Goal: Information Seeking & Learning: Learn about a topic

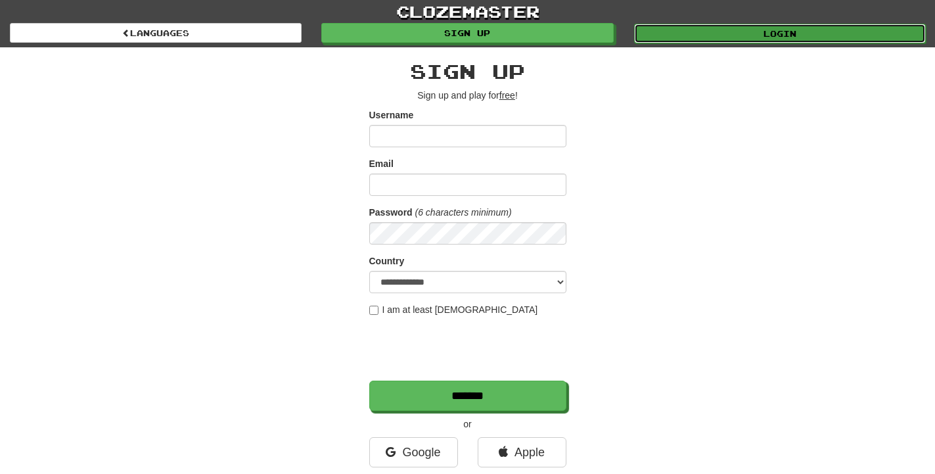
click at [712, 32] on link "Login" at bounding box center [780, 34] width 292 height 20
click at [794, 30] on link "Login" at bounding box center [780, 34] width 292 height 20
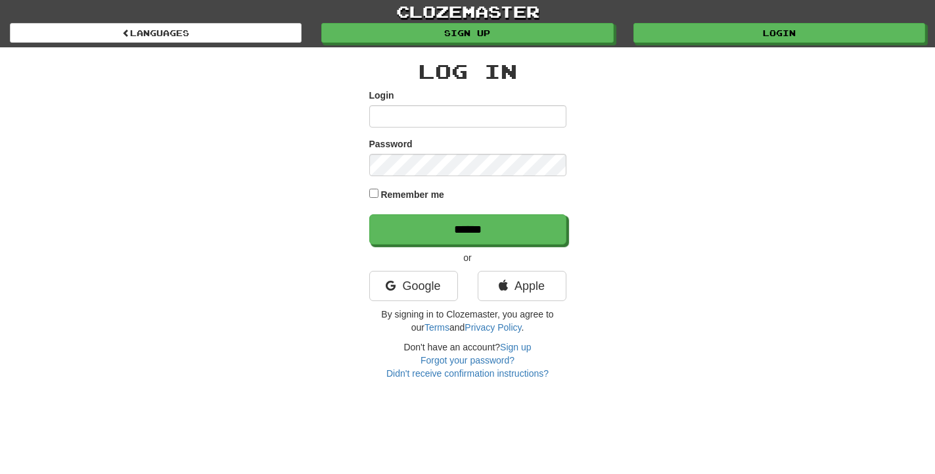
click at [465, 102] on div "Login" at bounding box center [467, 108] width 197 height 39
click at [460, 108] on input "Login" at bounding box center [467, 116] width 197 height 22
type input "**********"
click at [369, 214] on input "******" at bounding box center [467, 229] width 197 height 30
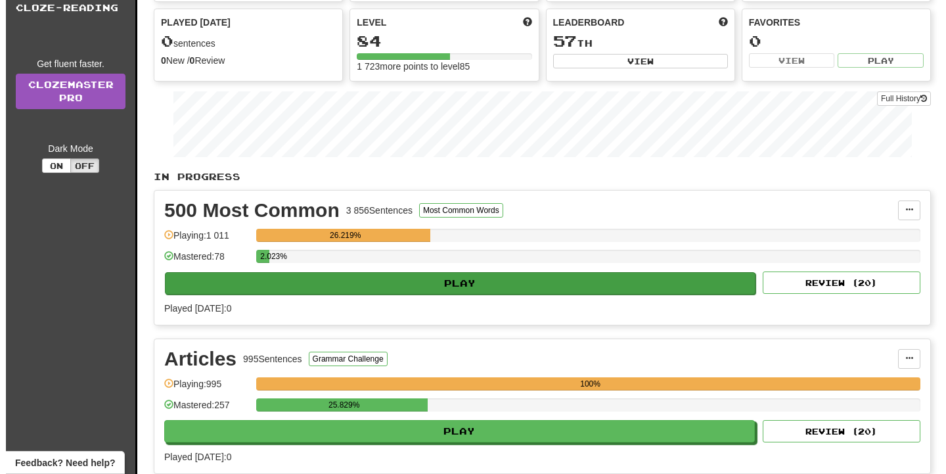
scroll to position [201, 0]
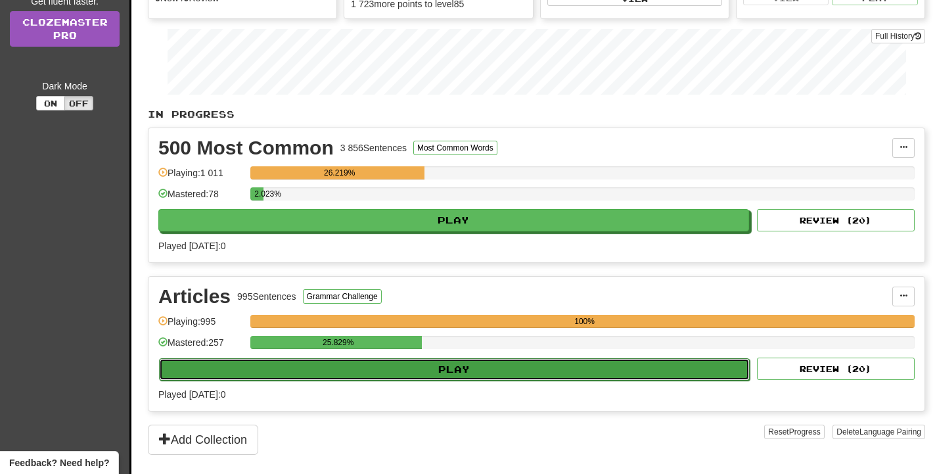
click at [445, 367] on button "Play" at bounding box center [454, 369] width 591 height 22
select select "**"
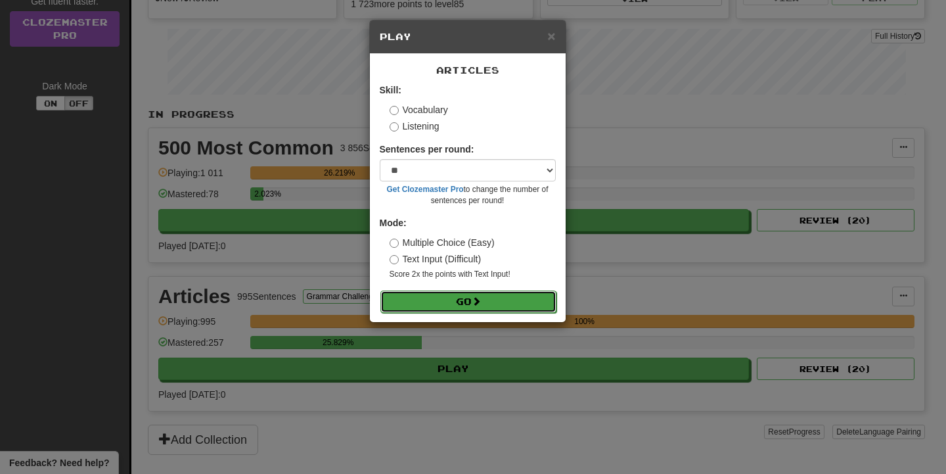
click at [501, 297] on button "Go" at bounding box center [468, 301] width 176 height 22
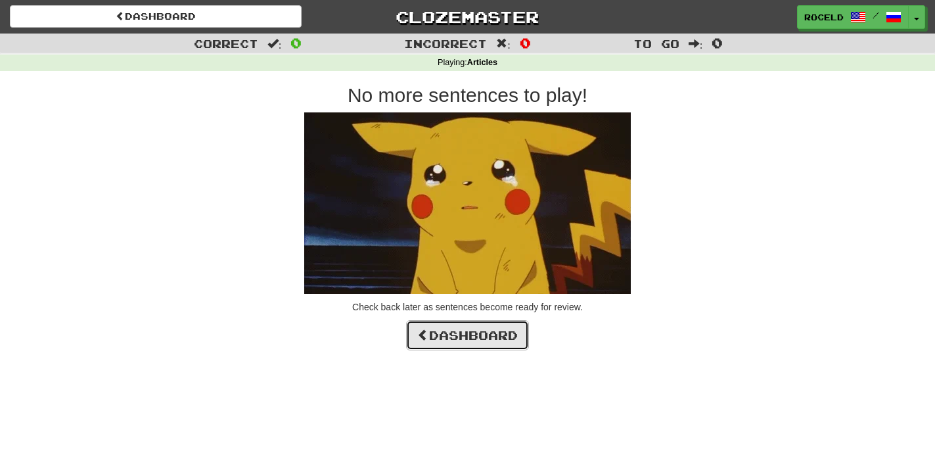
click at [515, 338] on link "Dashboard" at bounding box center [467, 335] width 123 height 30
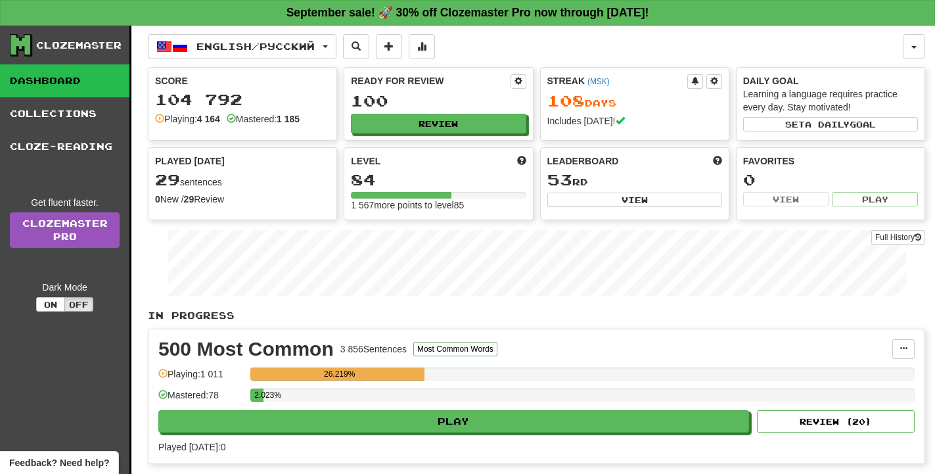
click at [268, 72] on div "Score 104 792 Playing: 4 164 Mastered: 1 185" at bounding box center [242, 100] width 188 height 64
click at [259, 52] on button "English / Русский" at bounding box center [242, 46] width 189 height 25
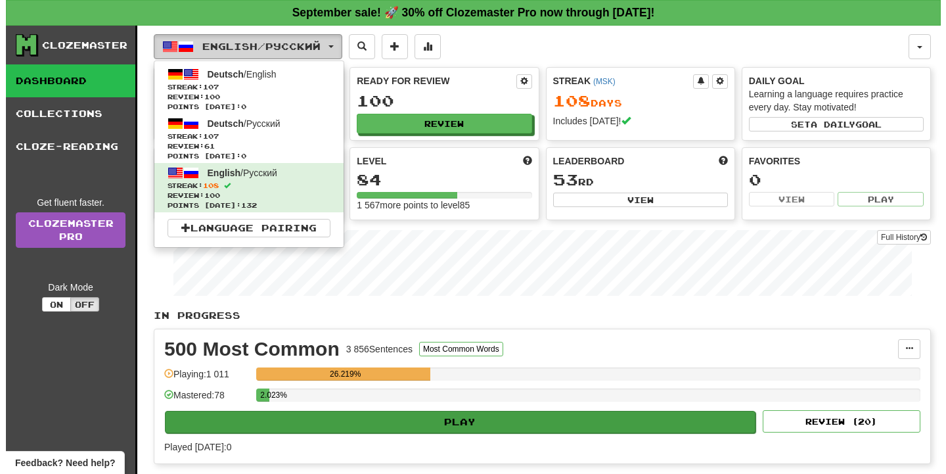
scroll to position [268, 0]
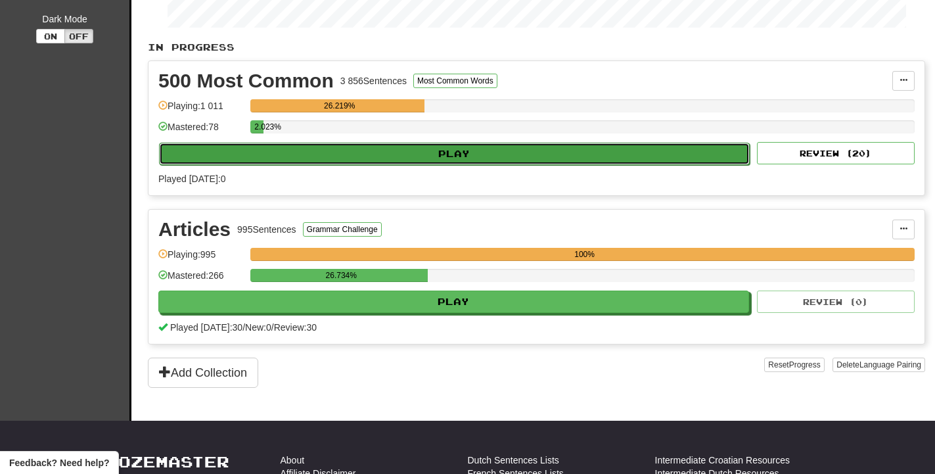
click at [478, 148] on button "Play" at bounding box center [454, 154] width 591 height 22
select select "**"
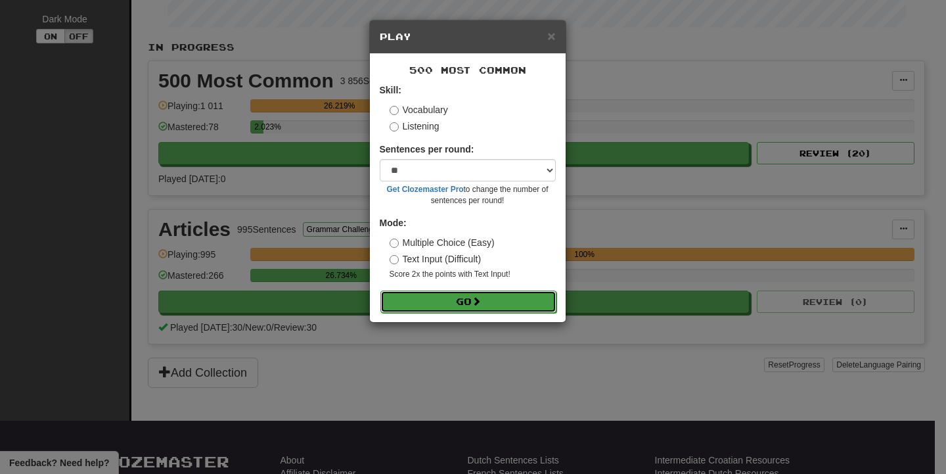
click at [493, 309] on button "Go" at bounding box center [468, 301] width 176 height 22
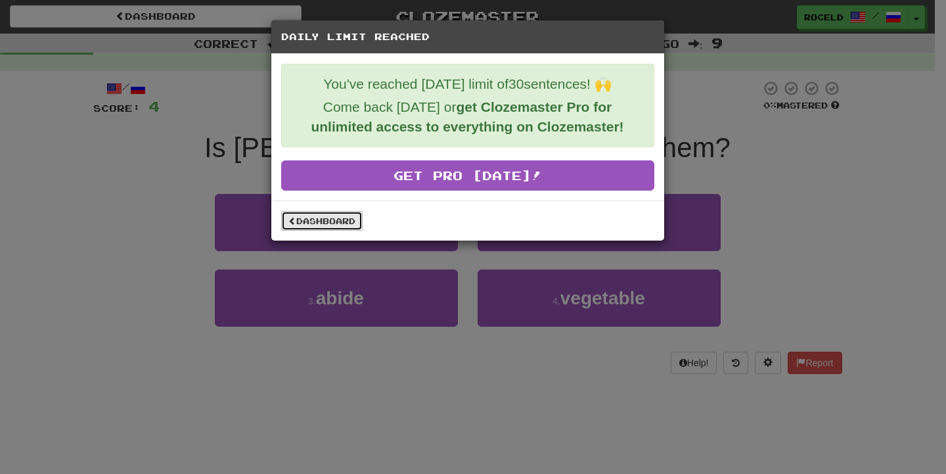
click at [341, 222] on link "Dashboard" at bounding box center [321, 221] width 81 height 20
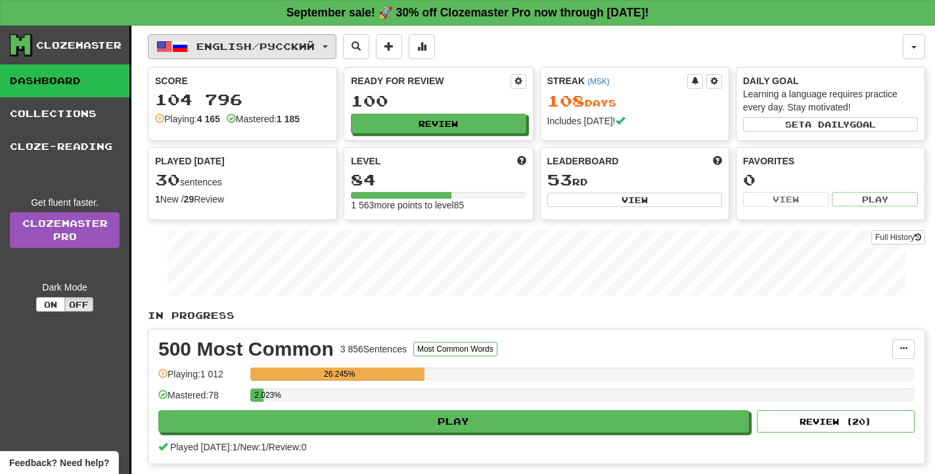
click at [291, 52] on button "English / Русский" at bounding box center [242, 46] width 189 height 25
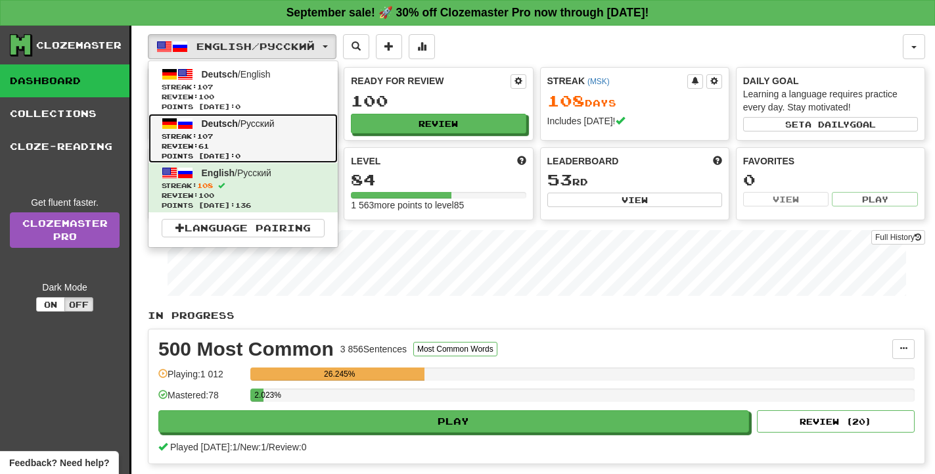
click at [288, 134] on span "Streak: 107" at bounding box center [243, 136] width 163 height 10
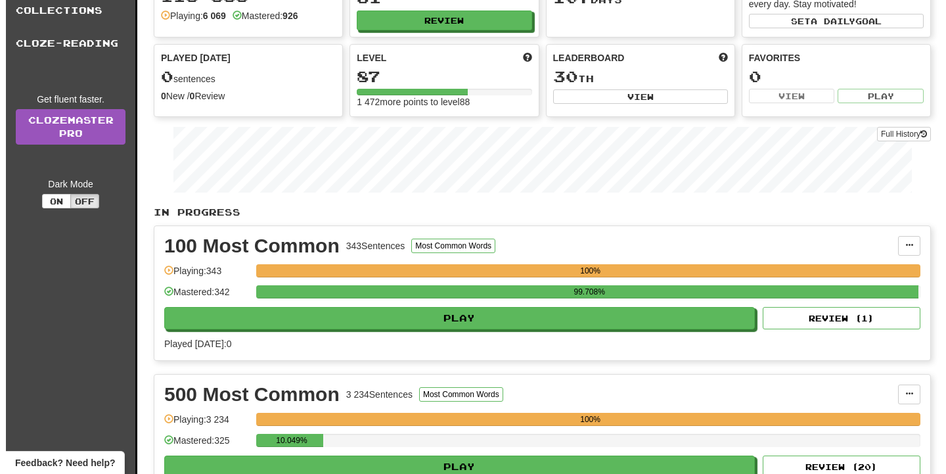
scroll to position [268, 0]
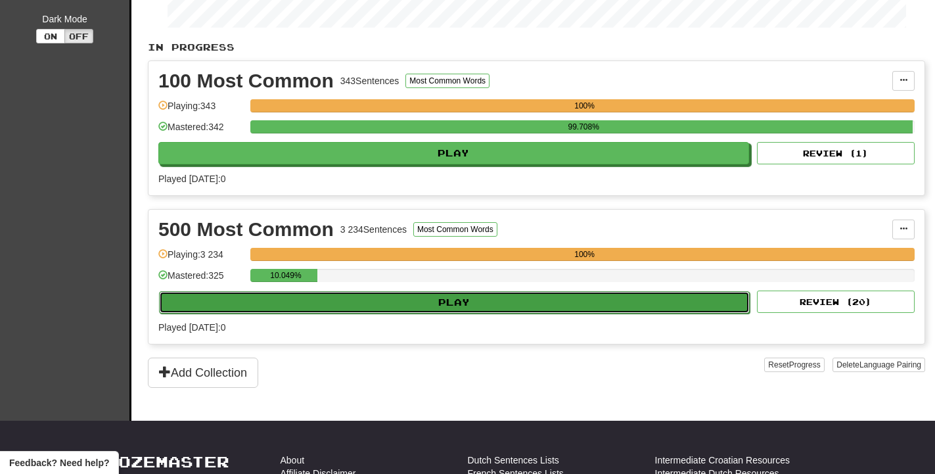
click at [492, 294] on button "Play" at bounding box center [454, 302] width 591 height 22
select select "**"
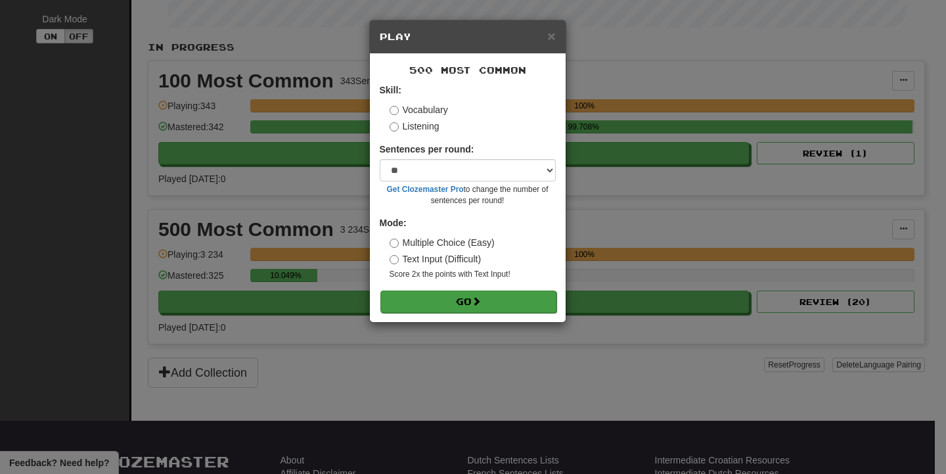
click at [495, 291] on form "Skill: Vocabulary Listening Sentences per round: * ** ** ** ** ** *** ******** …" at bounding box center [468, 197] width 176 height 229
click at [497, 299] on button "Go" at bounding box center [468, 301] width 176 height 22
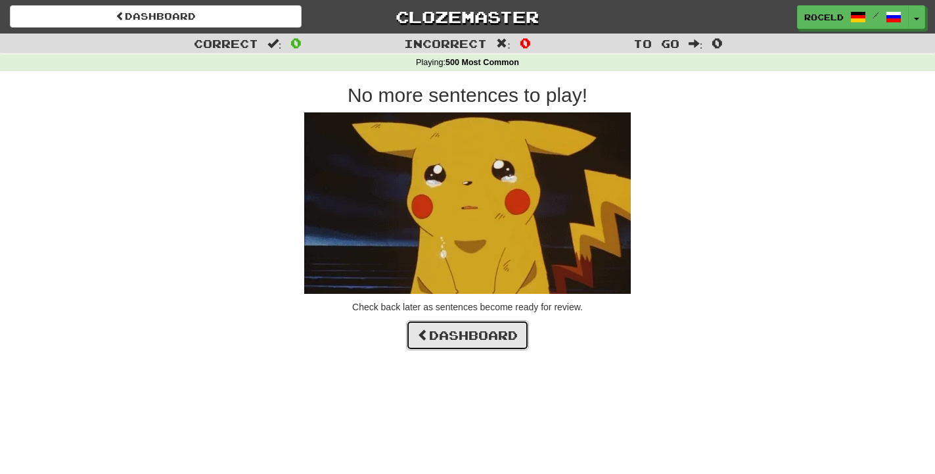
click at [498, 327] on link "Dashboard" at bounding box center [467, 335] width 123 height 30
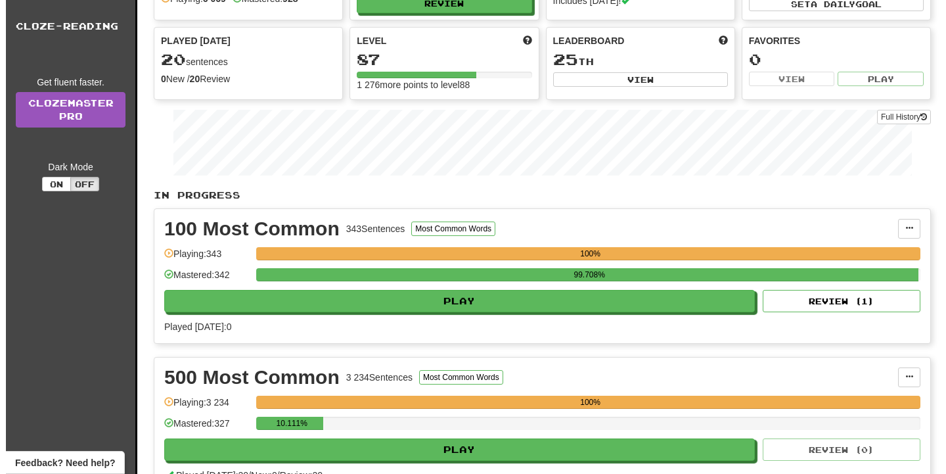
scroll to position [201, 0]
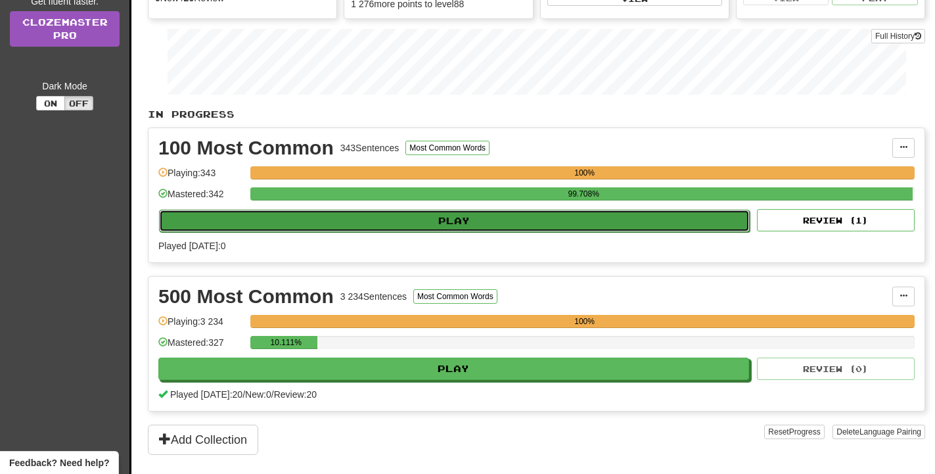
click at [432, 217] on button "Play" at bounding box center [454, 221] width 591 height 22
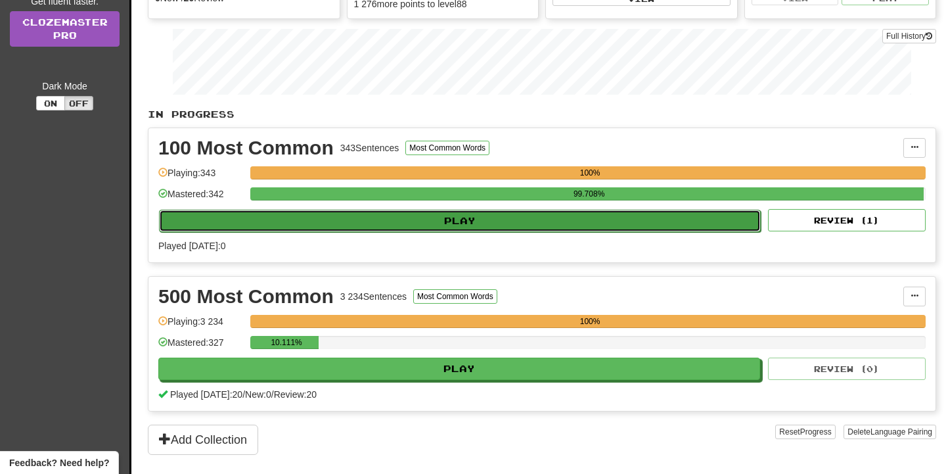
select select "**"
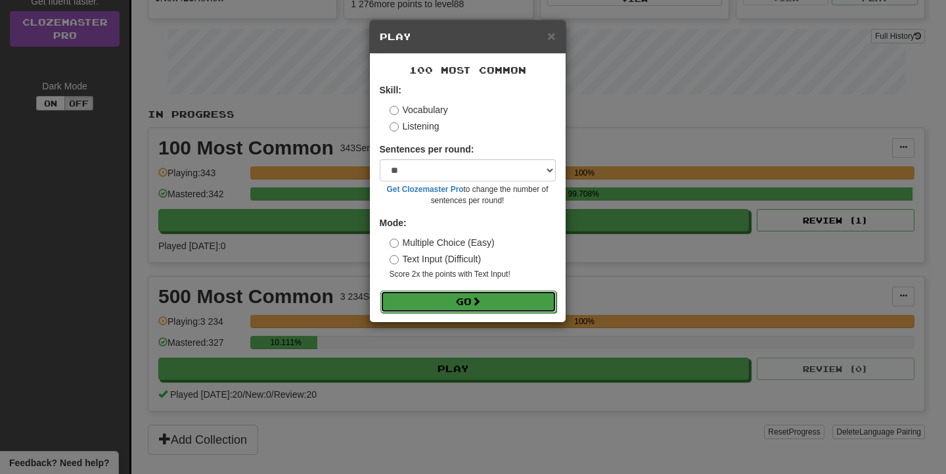
click at [519, 303] on button "Go" at bounding box center [468, 301] width 176 height 22
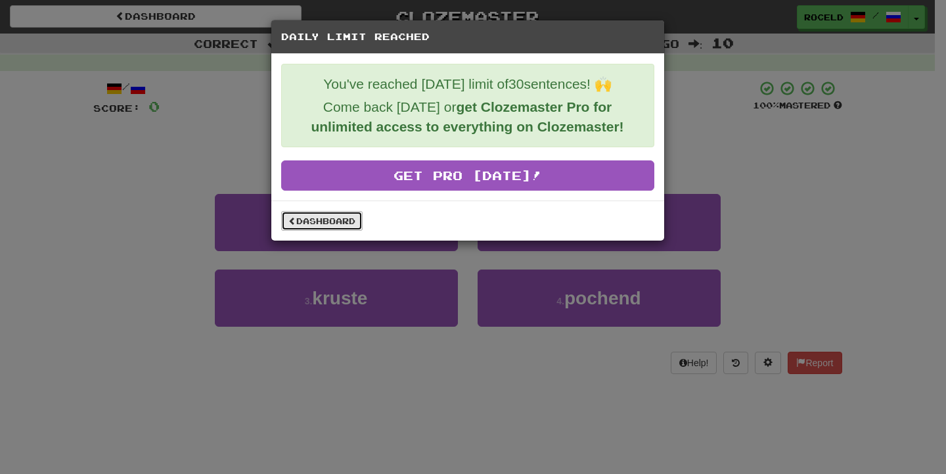
click at [328, 213] on link "Dashboard" at bounding box center [321, 221] width 81 height 20
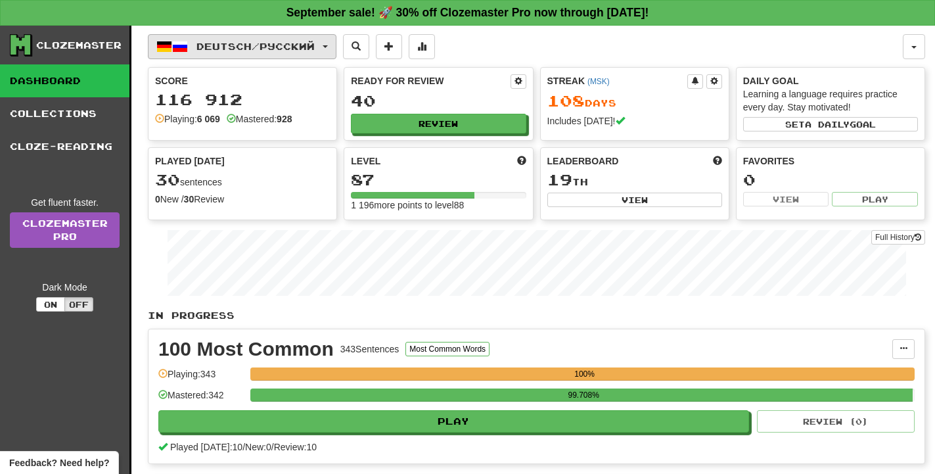
click at [212, 45] on span "Deutsch / Русский" at bounding box center [255, 46] width 118 height 11
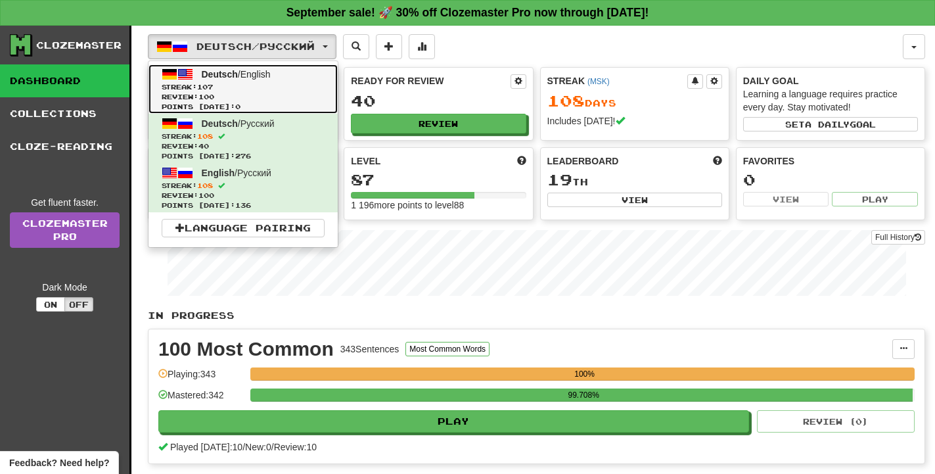
click at [284, 94] on span "Review: 100" at bounding box center [243, 97] width 163 height 10
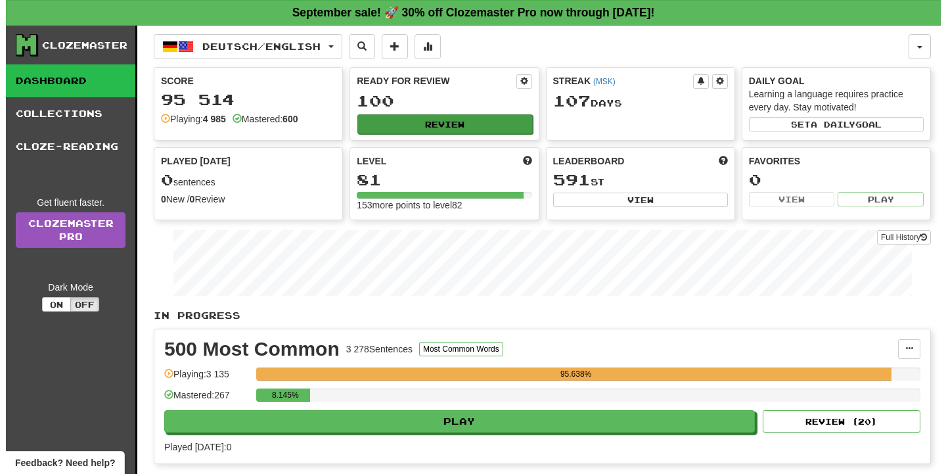
scroll to position [268, 0]
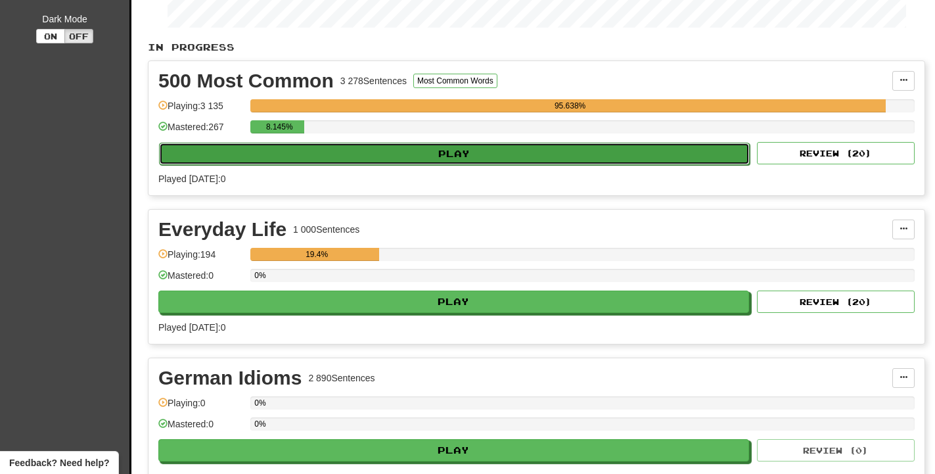
click at [411, 144] on button "Play" at bounding box center [454, 154] width 591 height 22
select select "**"
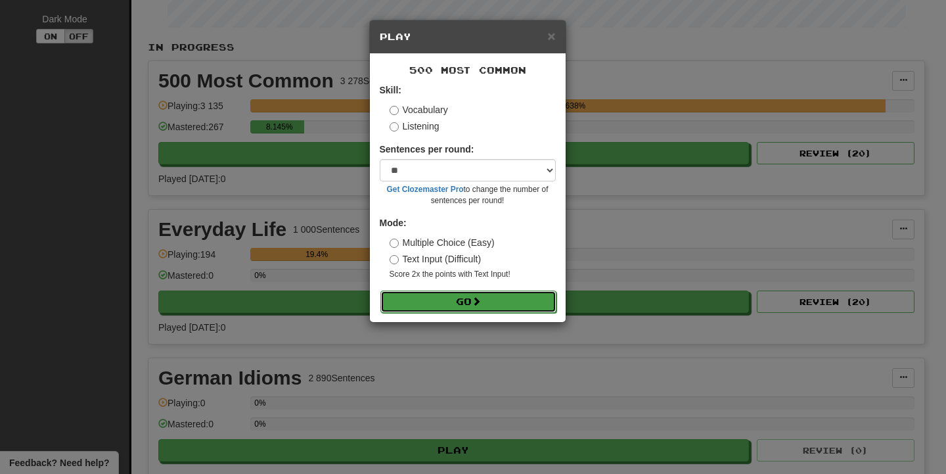
click at [525, 301] on button "Go" at bounding box center [468, 301] width 176 height 22
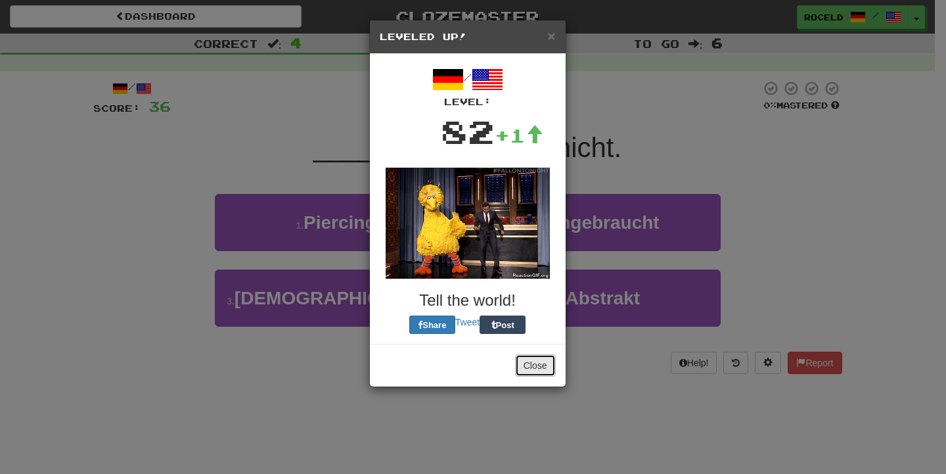
click at [529, 366] on button "Close" at bounding box center [535, 365] width 41 height 22
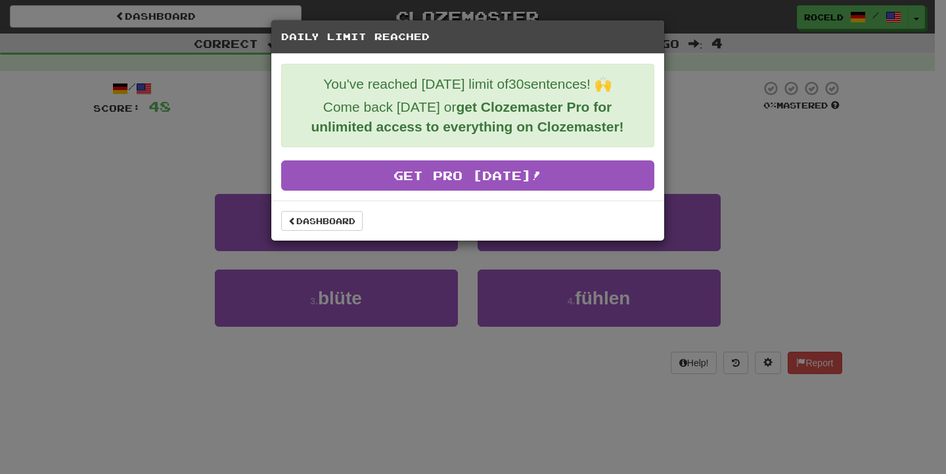
click at [337, 236] on div "Dashboard" at bounding box center [467, 220] width 393 height 40
click at [340, 228] on link "Dashboard" at bounding box center [321, 221] width 81 height 20
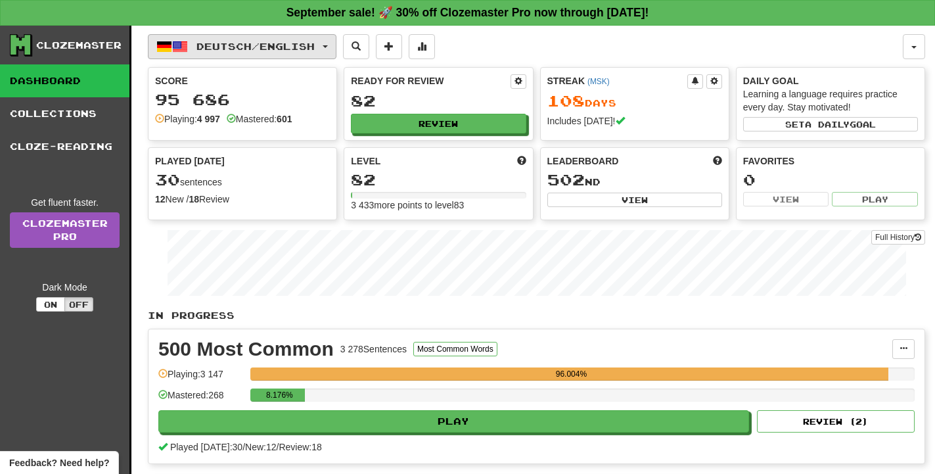
click at [300, 45] on span "Deutsch / English" at bounding box center [255, 46] width 118 height 11
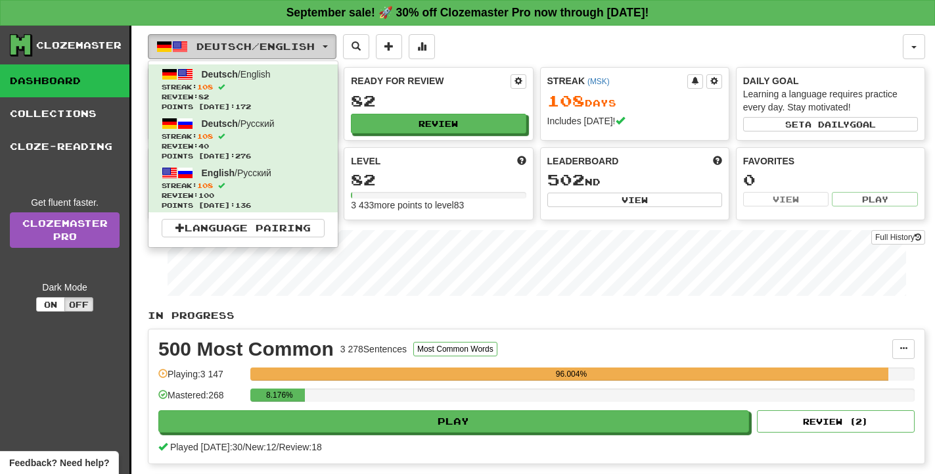
click at [303, 44] on span "Deutsch / English" at bounding box center [255, 46] width 118 height 11
